Goal: Ask a question

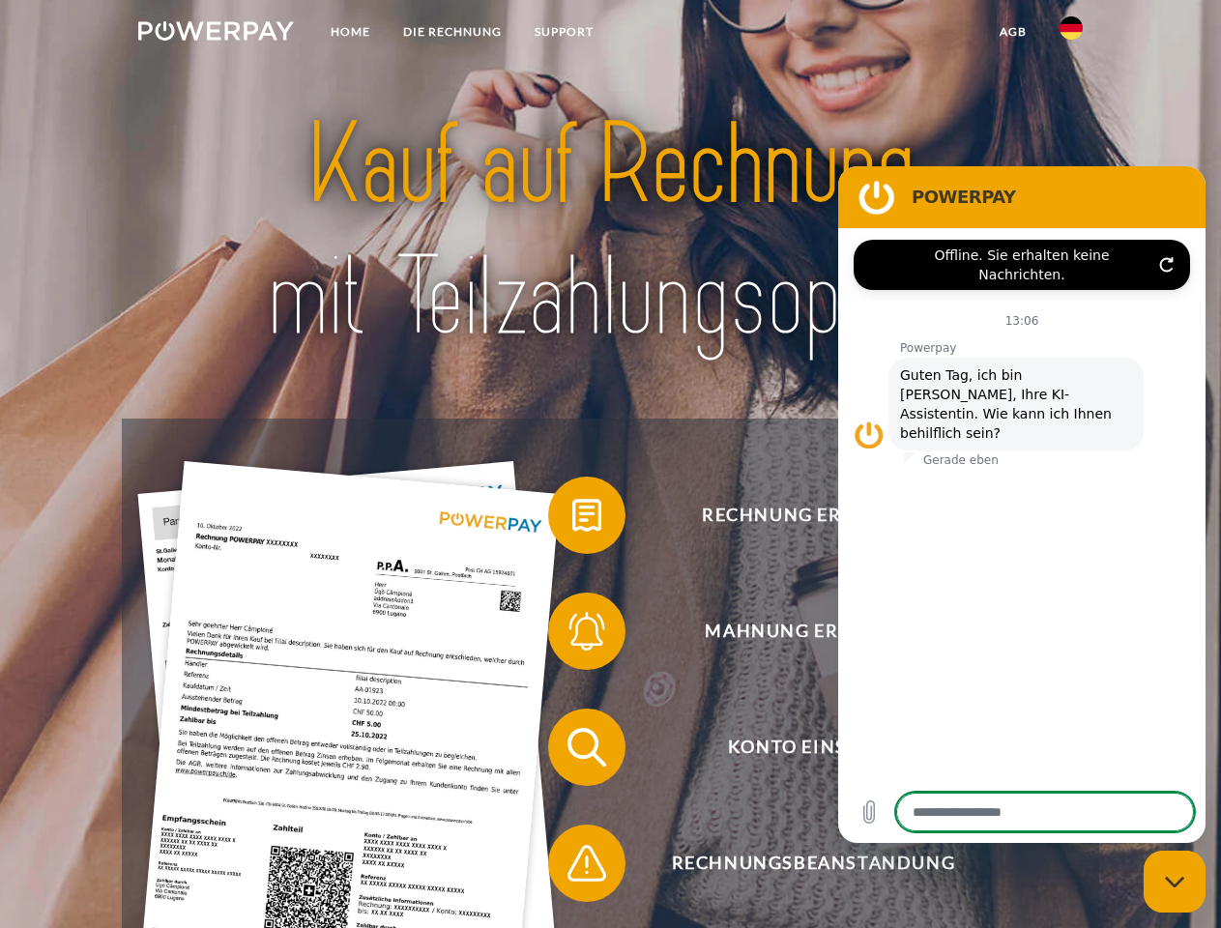
click at [216, 34] on img at bounding box center [216, 30] width 156 height 19
click at [1071, 34] on img at bounding box center [1071, 27] width 23 height 23
click at [1012, 32] on link "agb" at bounding box center [1013, 32] width 60 height 35
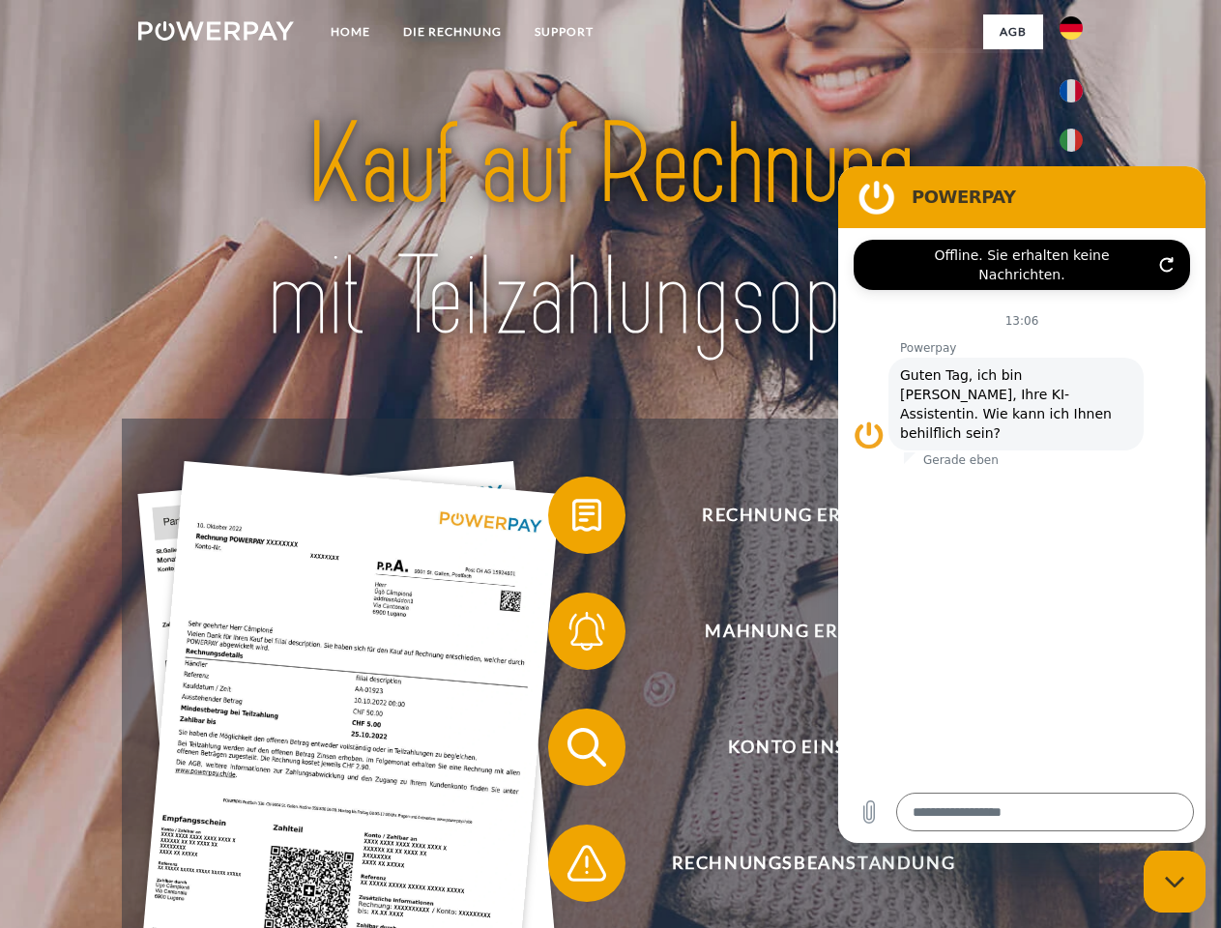
click at [572, 519] on span at bounding box center [558, 515] width 97 height 97
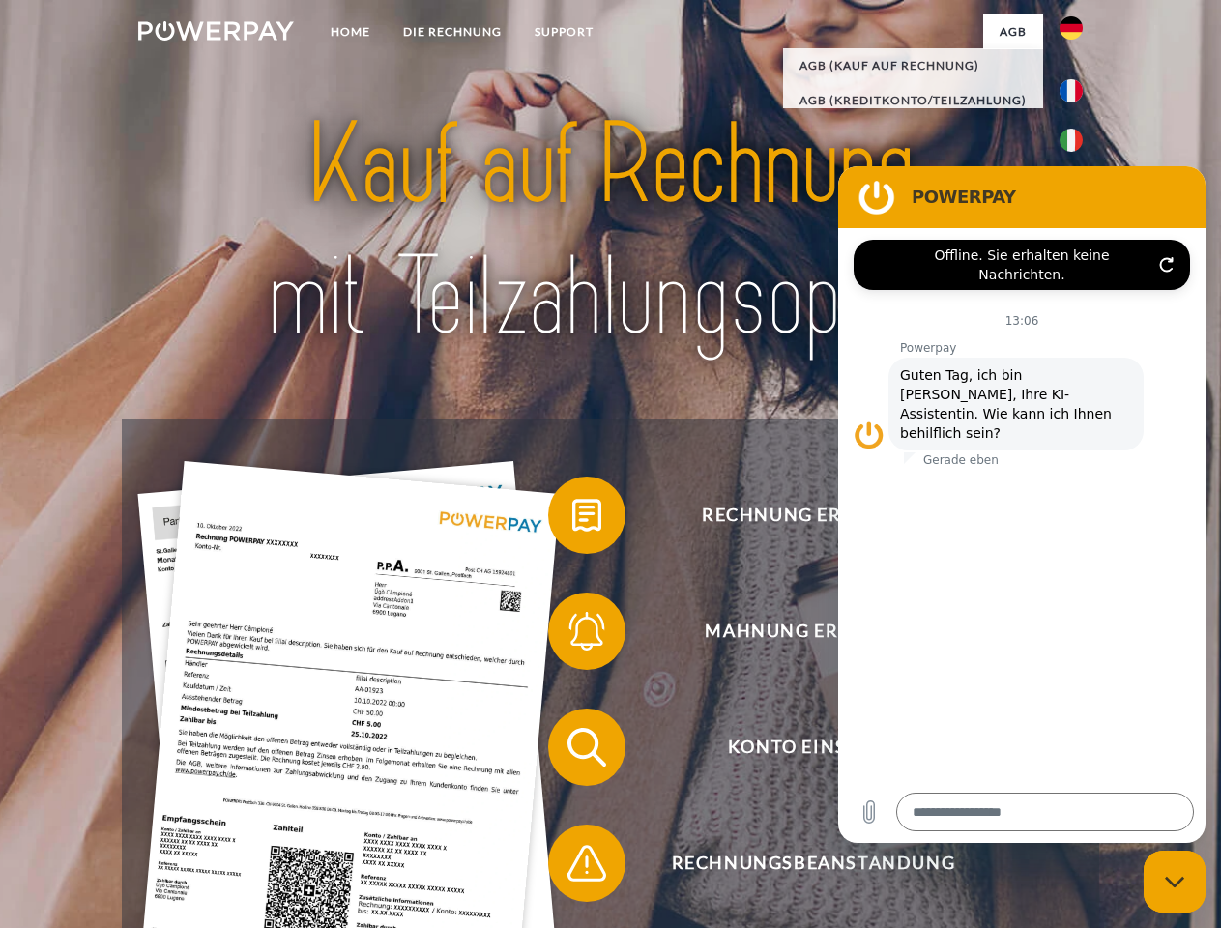
click at [572, 635] on div "Rechnung erhalten? Mahnung erhalten? Konto einsehen" at bounding box center [610, 806] width 977 height 774
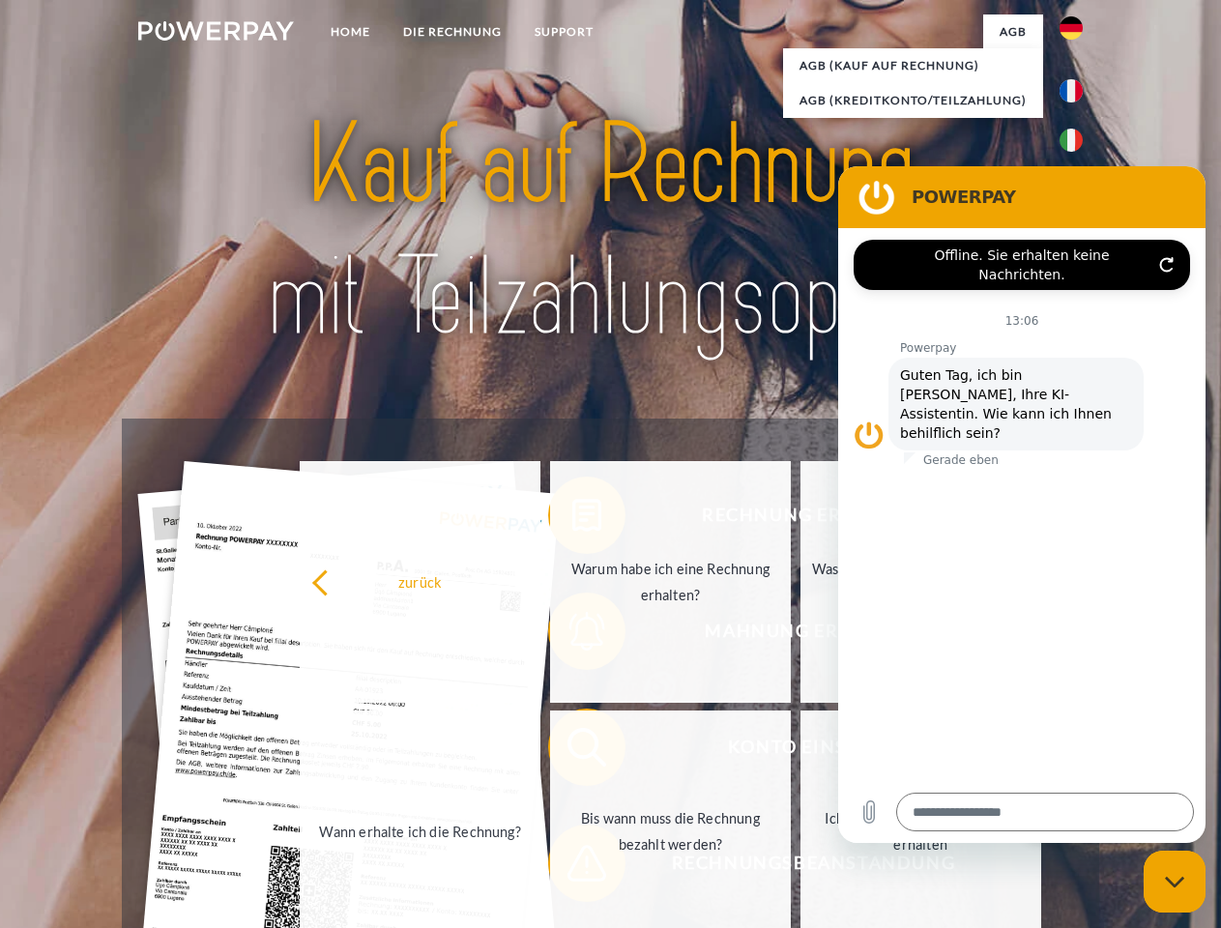
click at [572, 751] on link "Bis wann muss die Rechnung bezahlt werden?" at bounding box center [670, 832] width 241 height 242
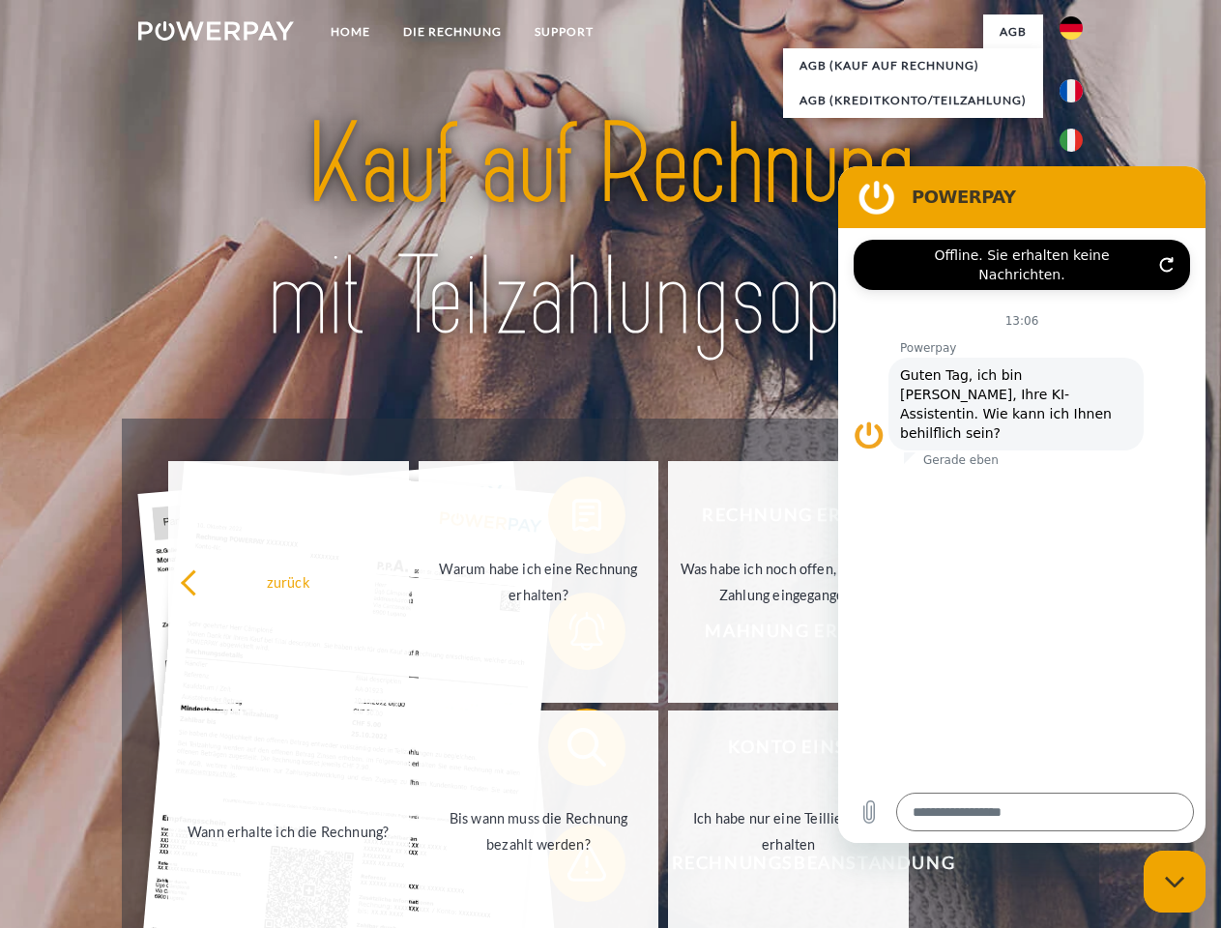
click at [572, 867] on span at bounding box center [558, 863] width 97 height 97
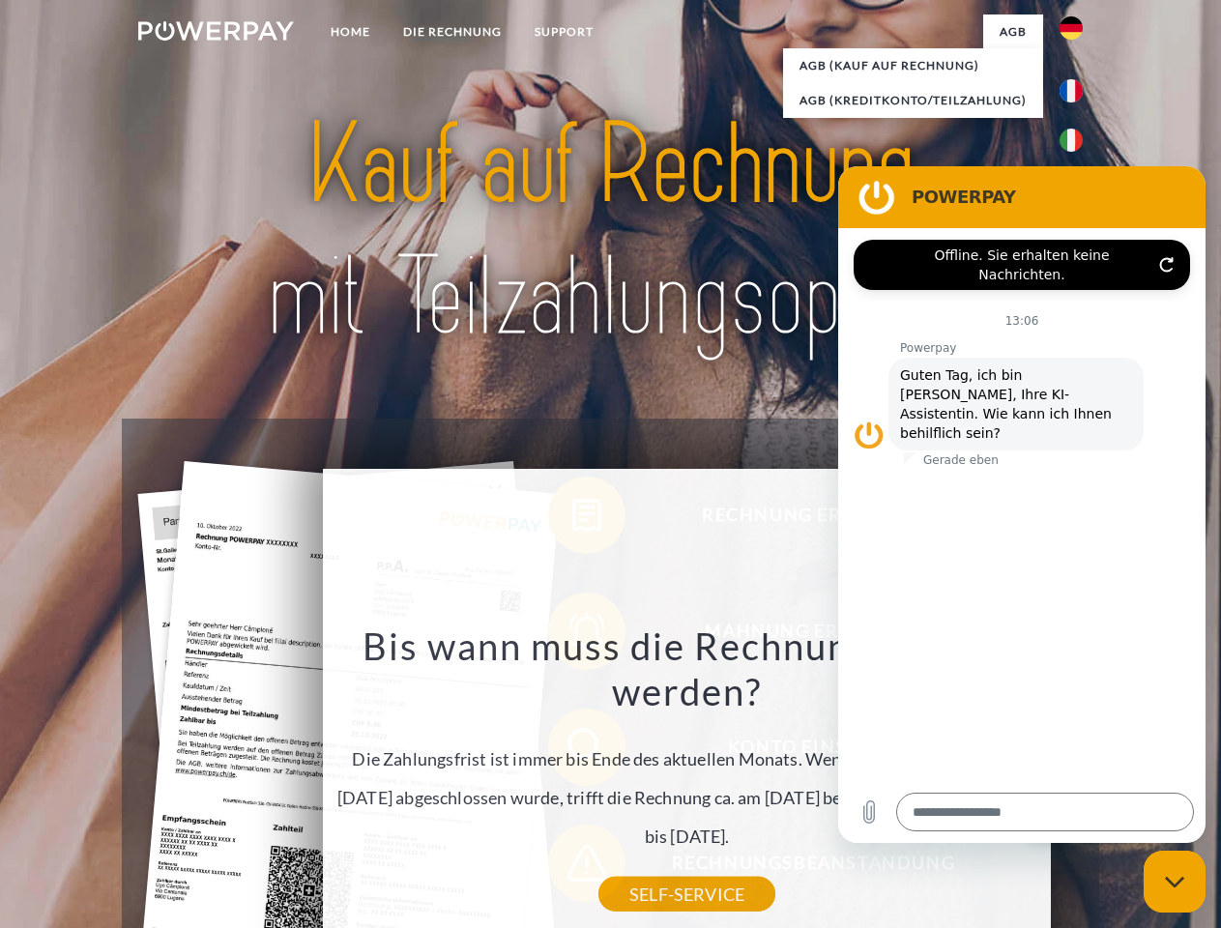
click at [1175, 882] on icon "Messaging-Fenster schließen" at bounding box center [1175, 882] width 20 height 13
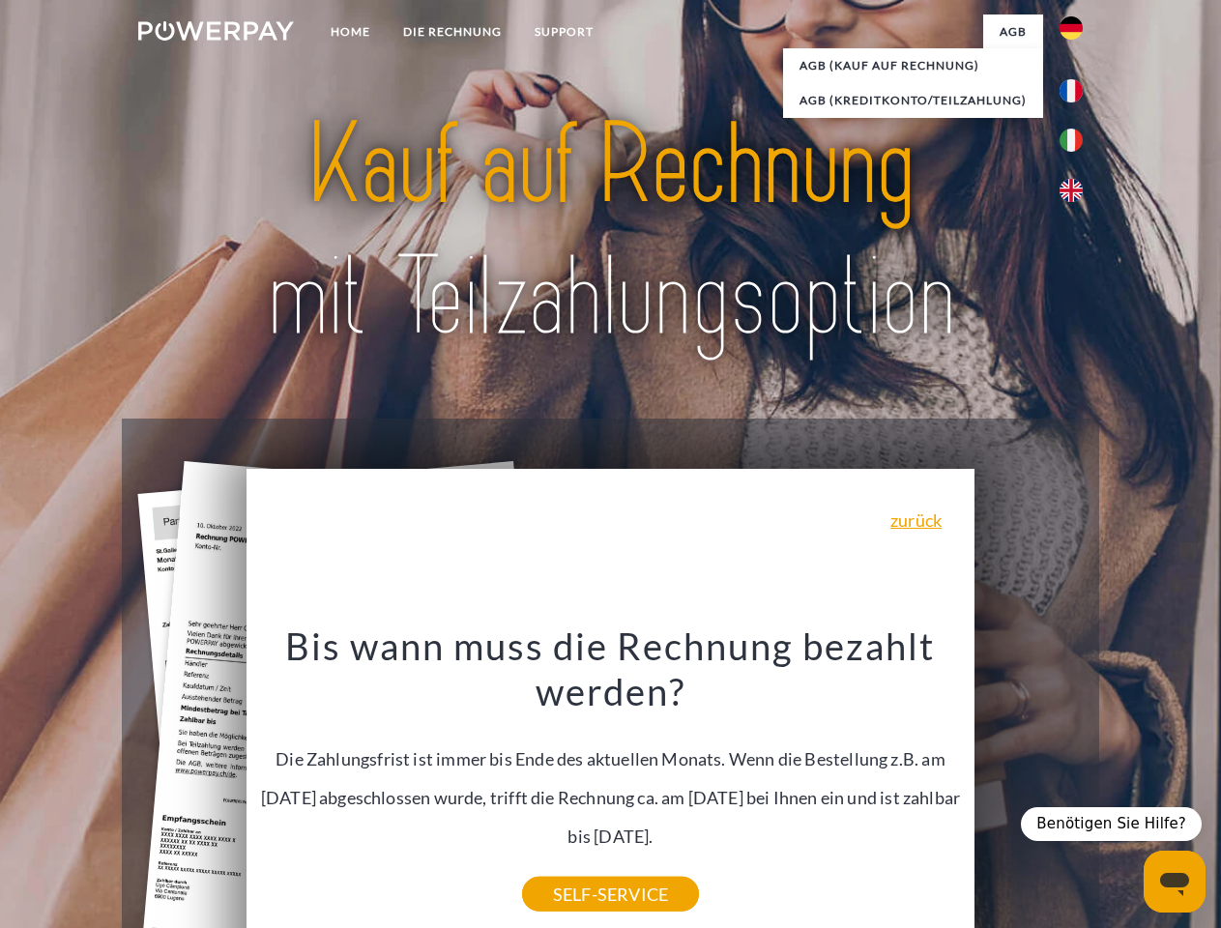
type textarea "*"
